Goal: Task Accomplishment & Management: Complete application form

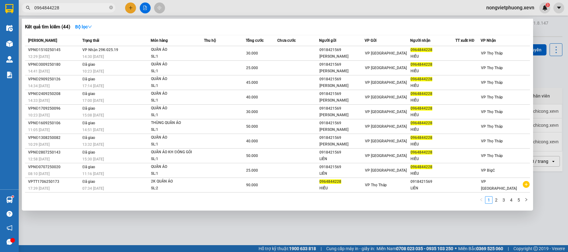
click at [65, 5] on input "0964844228" at bounding box center [71, 7] width 74 height 7
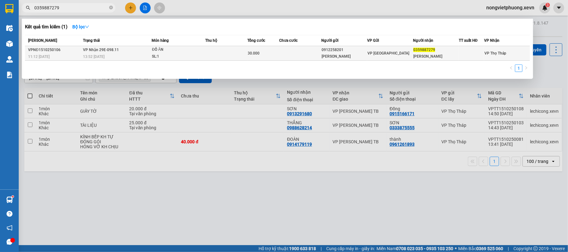
type input "0359887279"
click at [240, 51] on td at bounding box center [226, 53] width 42 height 15
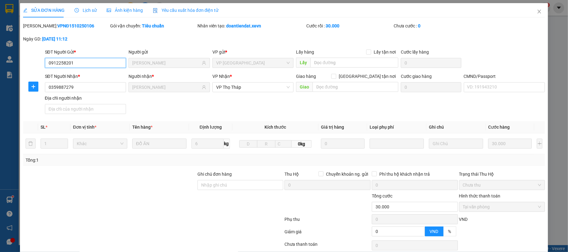
type input "0912258201"
type input "[PERSON_NAME]"
type input "0359887279"
type input "[PERSON_NAME]"
type input "0"
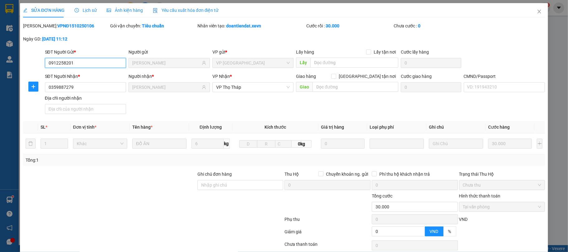
type input "30.000"
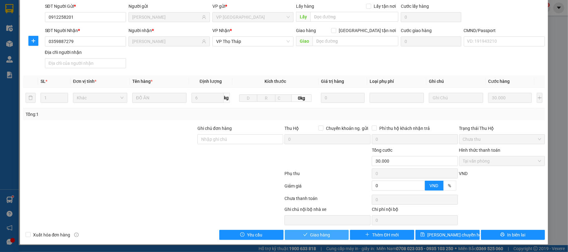
click at [323, 236] on span "Giao hàng" at bounding box center [320, 235] width 20 height 7
click at [506, 41] on input "CMND/Passport" at bounding box center [504, 41] width 81 height 10
type input "1"
click at [313, 235] on span "Giao hàng" at bounding box center [320, 235] width 20 height 7
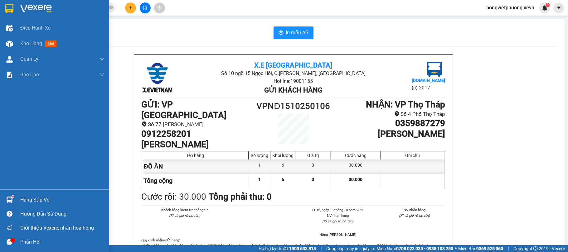
click at [11, 200] on img at bounding box center [9, 200] width 7 height 7
